Goal: Find specific page/section: Find specific page/section

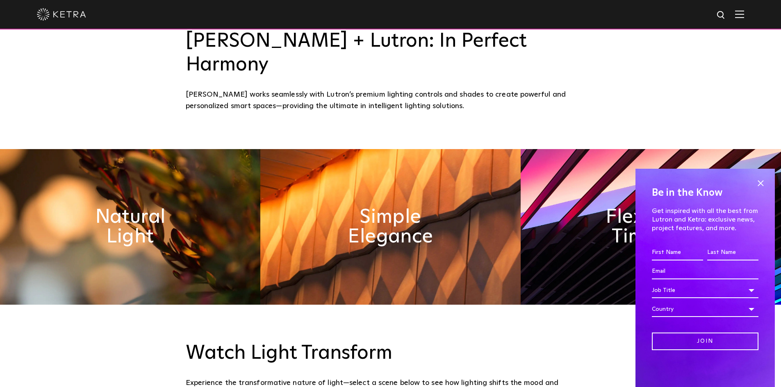
scroll to position [492, 0]
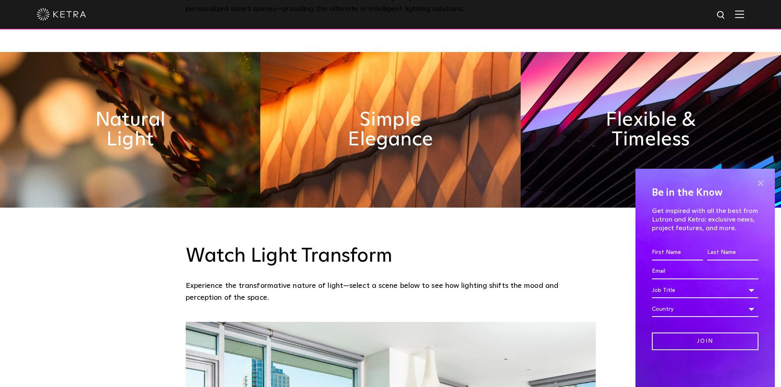
click at [758, 179] on span at bounding box center [760, 183] width 12 height 12
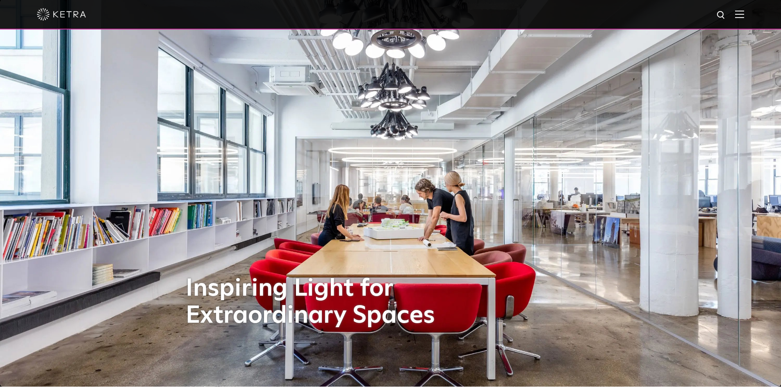
scroll to position [0, 0]
click at [744, 18] on span at bounding box center [739, 14] width 9 height 8
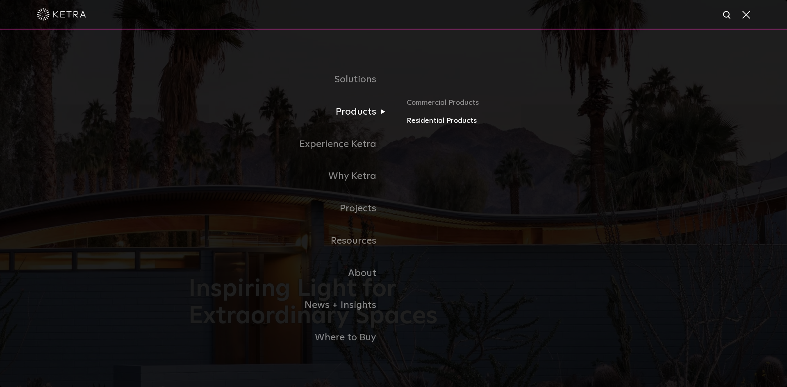
click at [426, 123] on link "Residential Products" at bounding box center [503, 121] width 192 height 12
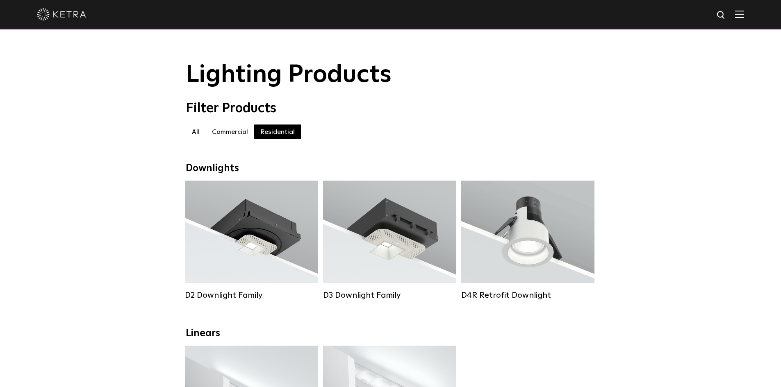
click at [228, 135] on label "Commercial" at bounding box center [230, 132] width 48 height 15
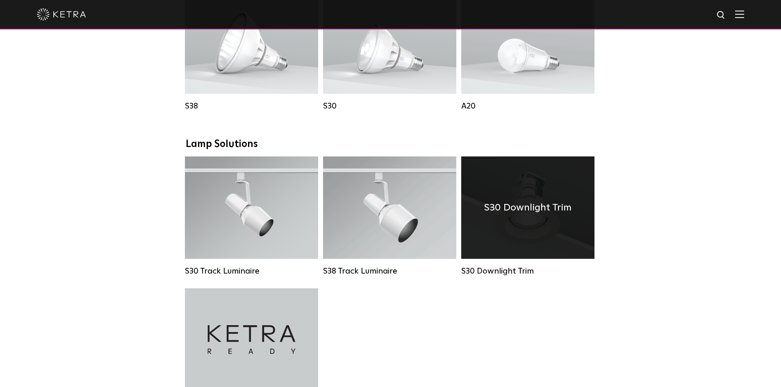
scroll to position [820, 0]
